Goal: Navigation & Orientation: Find specific page/section

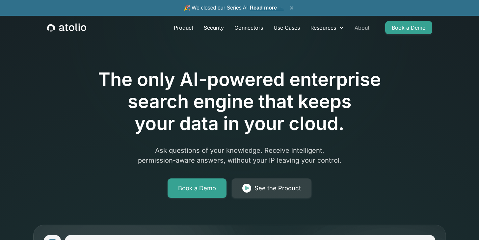
click at [360, 27] on link "About" at bounding box center [361, 27] width 25 height 13
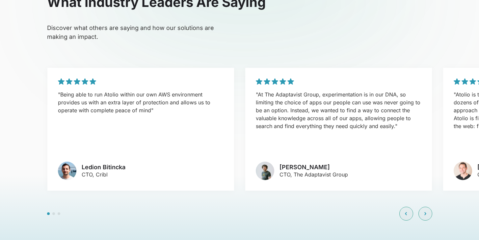
scroll to position [1588, 0]
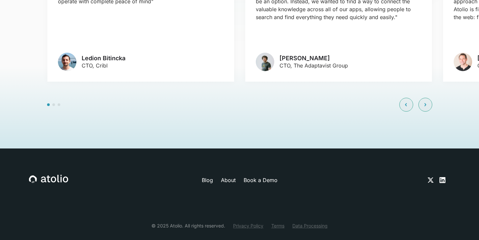
click at [203, 176] on link "Blog" at bounding box center [207, 180] width 11 height 8
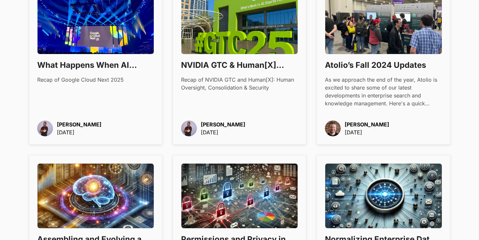
scroll to position [593, 0]
